Goal: Transaction & Acquisition: Subscribe to service/newsletter

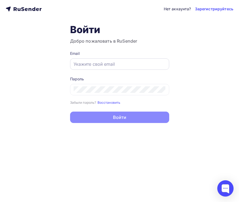
click at [99, 63] on input "text" at bounding box center [119, 64] width 92 height 7
paste input "[EMAIL_ADDRESS][DOMAIN_NAME]"
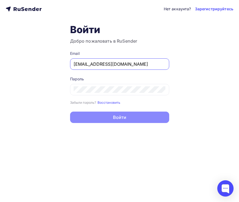
type input "[EMAIL_ADDRESS][DOMAIN_NAME]"
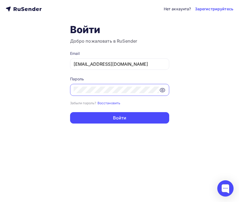
click at [133, 127] on div "Нет аккаунта? Зарегистрируйтесь Войти Добро пожаловать в RuSender Email org@aib…" at bounding box center [119, 101] width 239 height 202
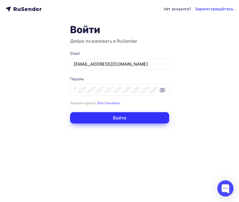
click at [130, 117] on button "Войти" at bounding box center [119, 117] width 99 height 11
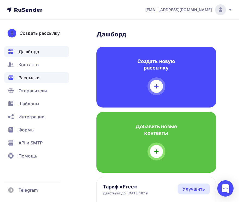
click at [38, 74] on span "Рассылки" at bounding box center [28, 77] width 21 height 7
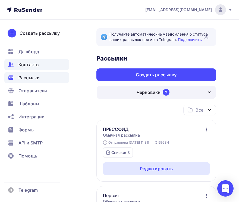
click at [35, 67] on span "Контакты" at bounding box center [28, 64] width 21 height 7
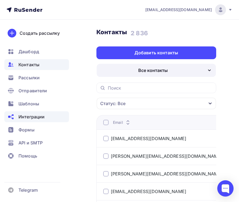
click at [37, 117] on span "Интеграции" at bounding box center [31, 116] width 26 height 7
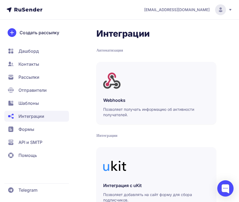
click at [31, 138] on span "API и SMTP" at bounding box center [36, 142] width 65 height 11
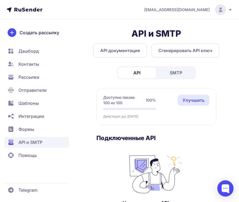
click at [35, 89] on span "Отправители" at bounding box center [32, 90] width 28 height 7
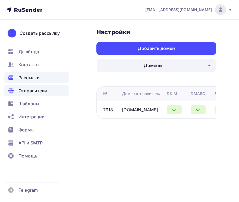
click at [32, 80] on span "Рассылки" at bounding box center [28, 77] width 21 height 7
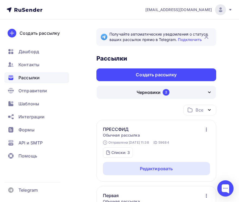
click at [217, 11] on img at bounding box center [220, 10] width 7 height 7
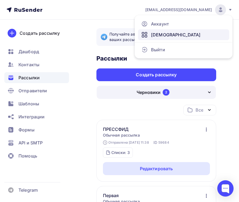
click at [178, 34] on link "Тарифы" at bounding box center [183, 34] width 91 height 11
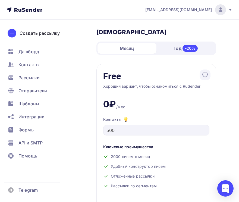
click at [180, 44] on div "Год -20%" at bounding box center [185, 48] width 59 height 11
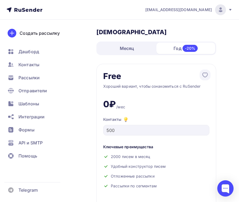
click at [133, 54] on div "Месяц Год -20%" at bounding box center [156, 48] width 120 height 14
click at [132, 44] on div "Месяц" at bounding box center [126, 48] width 59 height 11
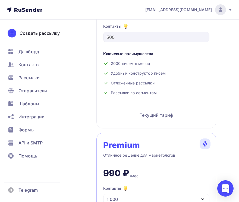
scroll to position [177, 0]
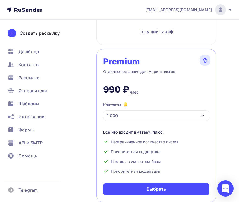
click at [201, 114] on icon "button" at bounding box center [202, 115] width 7 height 7
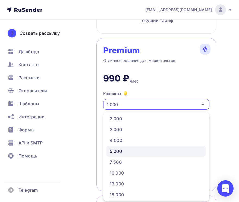
scroll to position [15, 0]
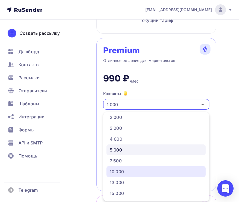
click at [134, 170] on div "10 000" at bounding box center [156, 171] width 92 height 7
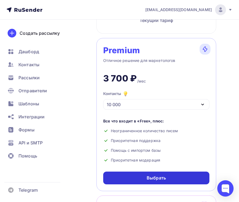
click at [159, 179] on div "Выбрать" at bounding box center [155, 178] width 19 height 6
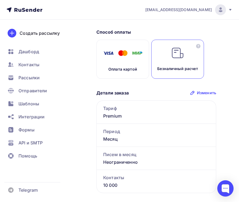
scroll to position [33, 0]
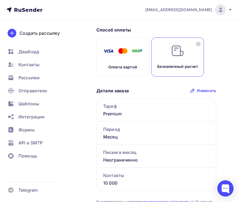
click at [130, 70] on div "Оплата картой" at bounding box center [122, 56] width 53 height 39
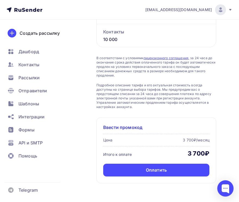
scroll to position [180, 0]
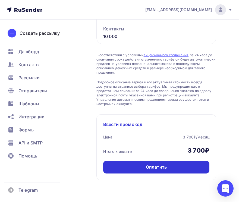
click at [143, 164] on div "Оплатить" at bounding box center [156, 167] width 106 height 13
